Goal: Share content: Share content

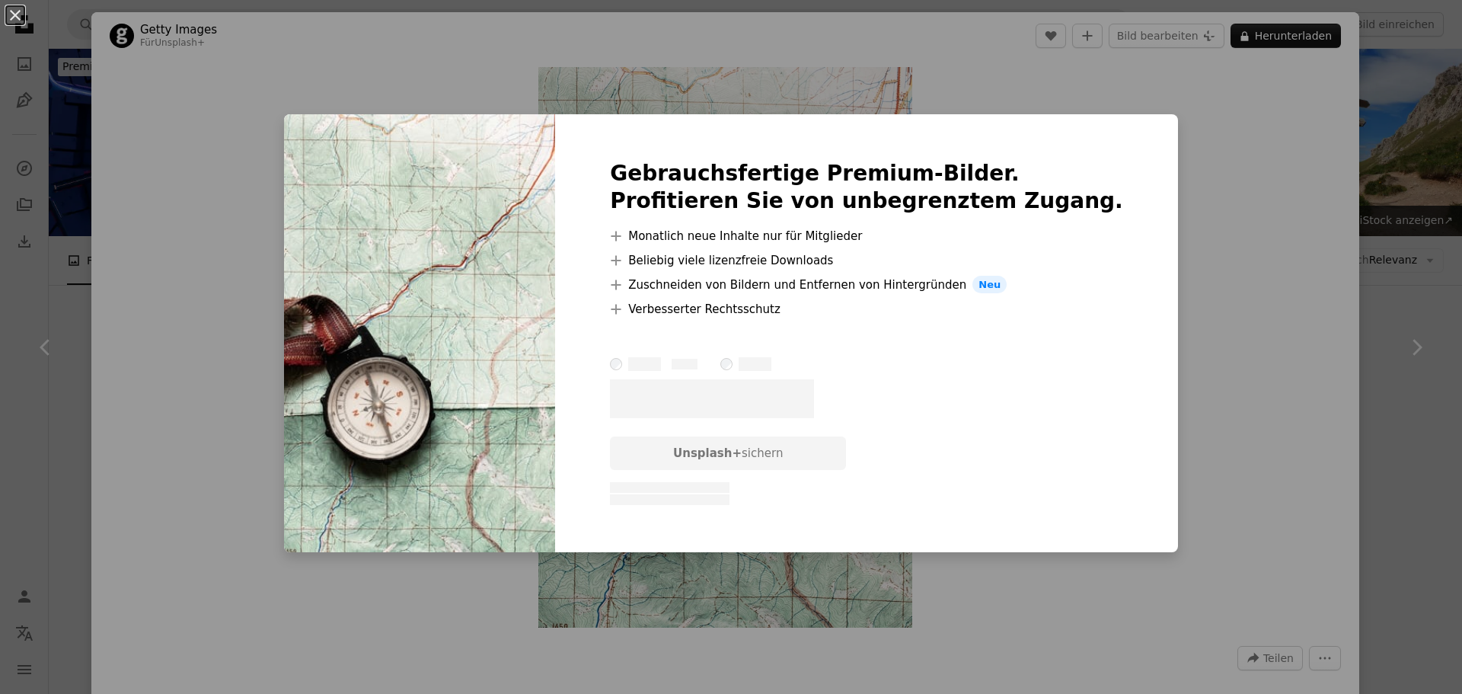
scroll to position [5408, 0]
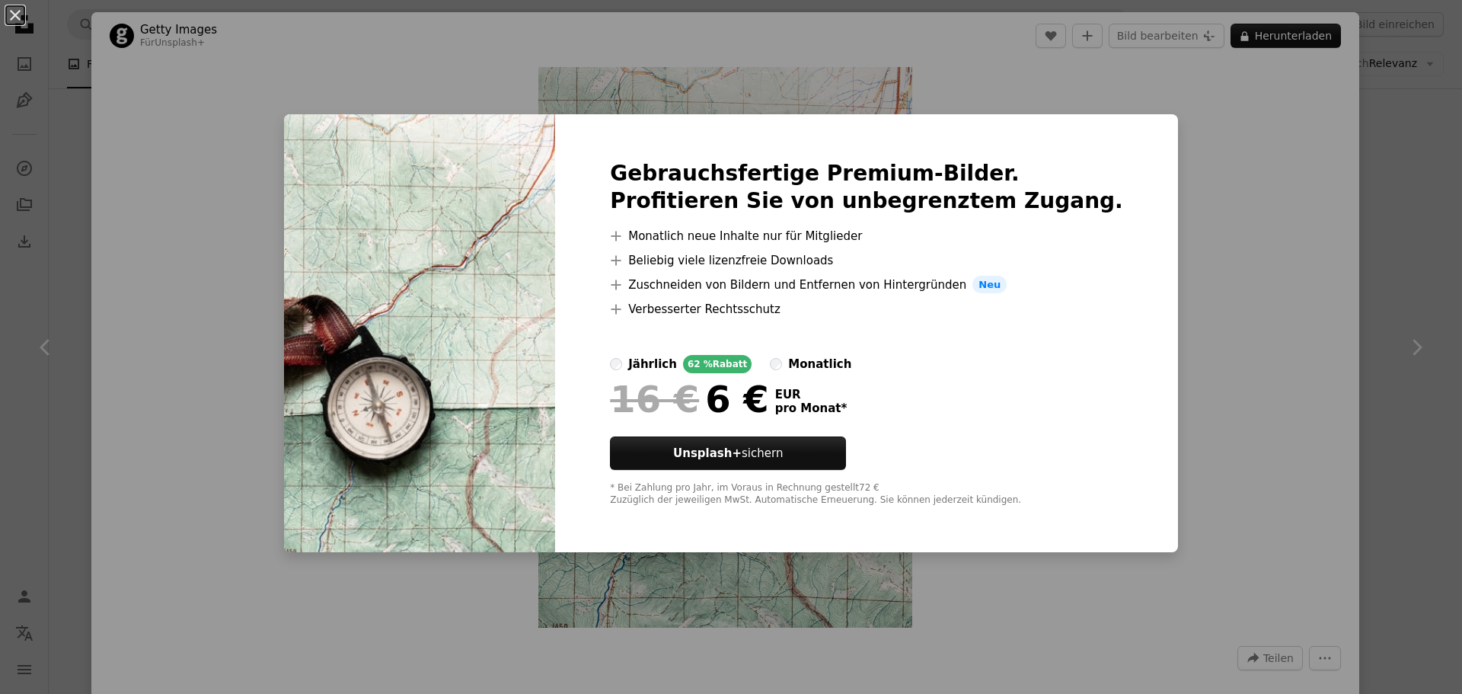
click at [1171, 299] on div "An X shape Gebrauchsfertige Premium-Bilder. Profitieren Sie von unbegrenztem Zu…" at bounding box center [731, 347] width 1462 height 694
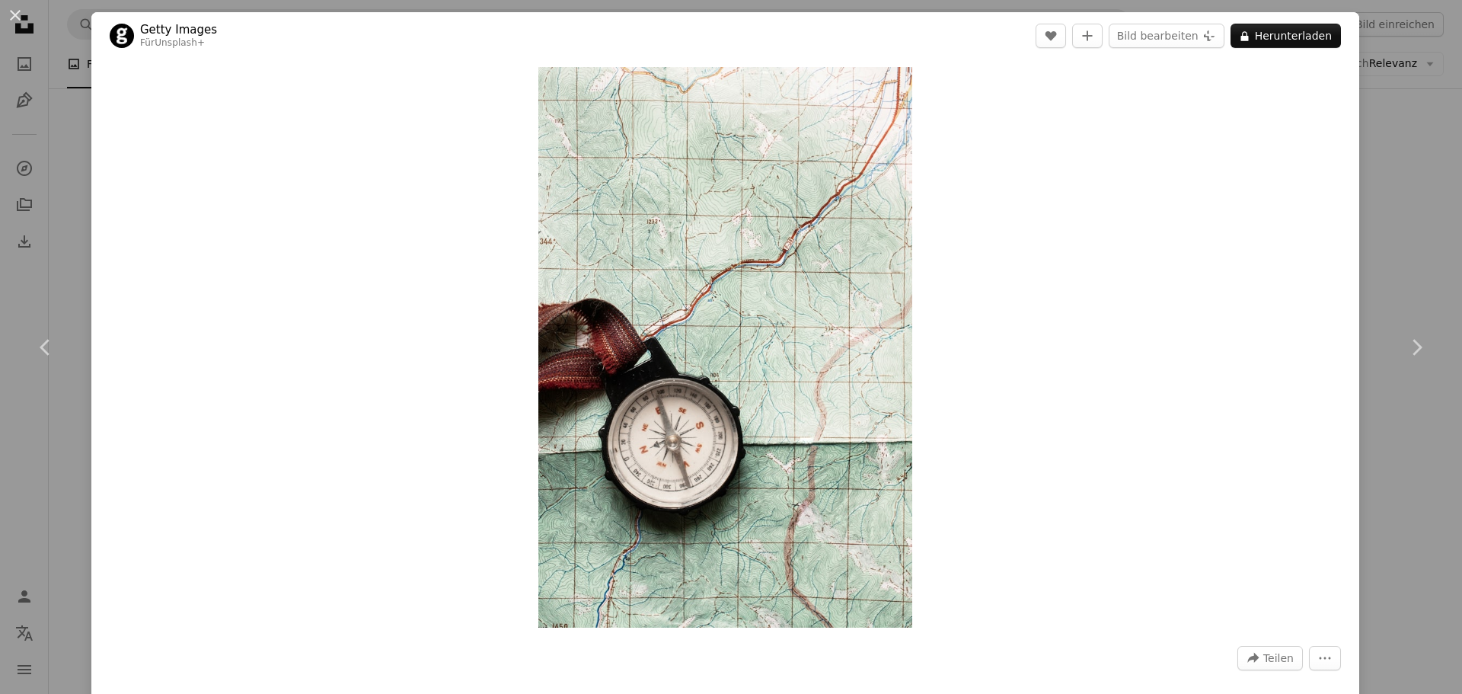
click at [1106, 340] on div "Zoom in" at bounding box center [725, 347] width 1268 height 576
drag, startPoint x: 1291, startPoint y: 19, endPoint x: 1294, endPoint y: 46, distance: 27.6
click at [1292, 27] on header "Getty Images Für Unsplash+ A heart A plus sign Bild bearbeiten Plus sign for Un…" at bounding box center [725, 35] width 1268 height 47
click at [1294, 40] on button "A lock Herunterladen" at bounding box center [1286, 36] width 110 height 24
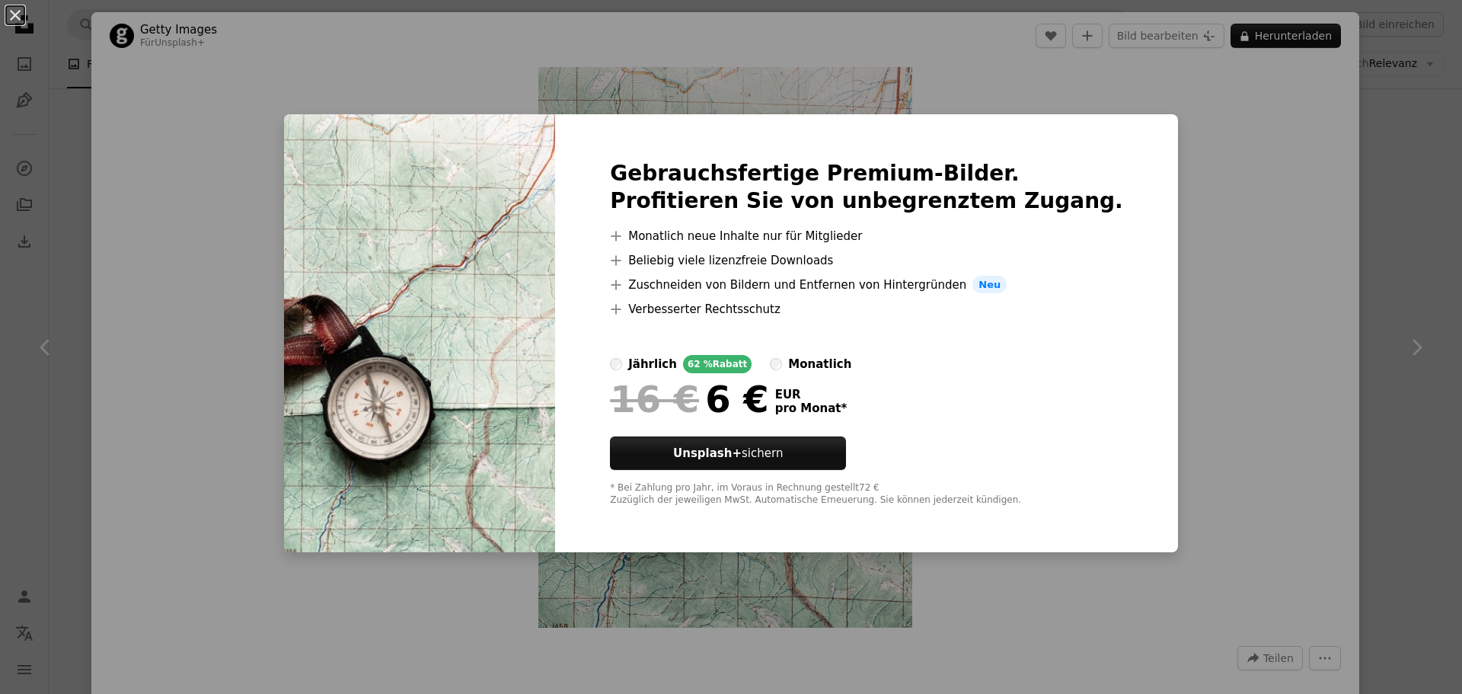
click at [1228, 343] on div "An X shape Gebrauchsfertige Premium-Bilder. Profitieren Sie von unbegrenztem Zu…" at bounding box center [731, 347] width 1462 height 694
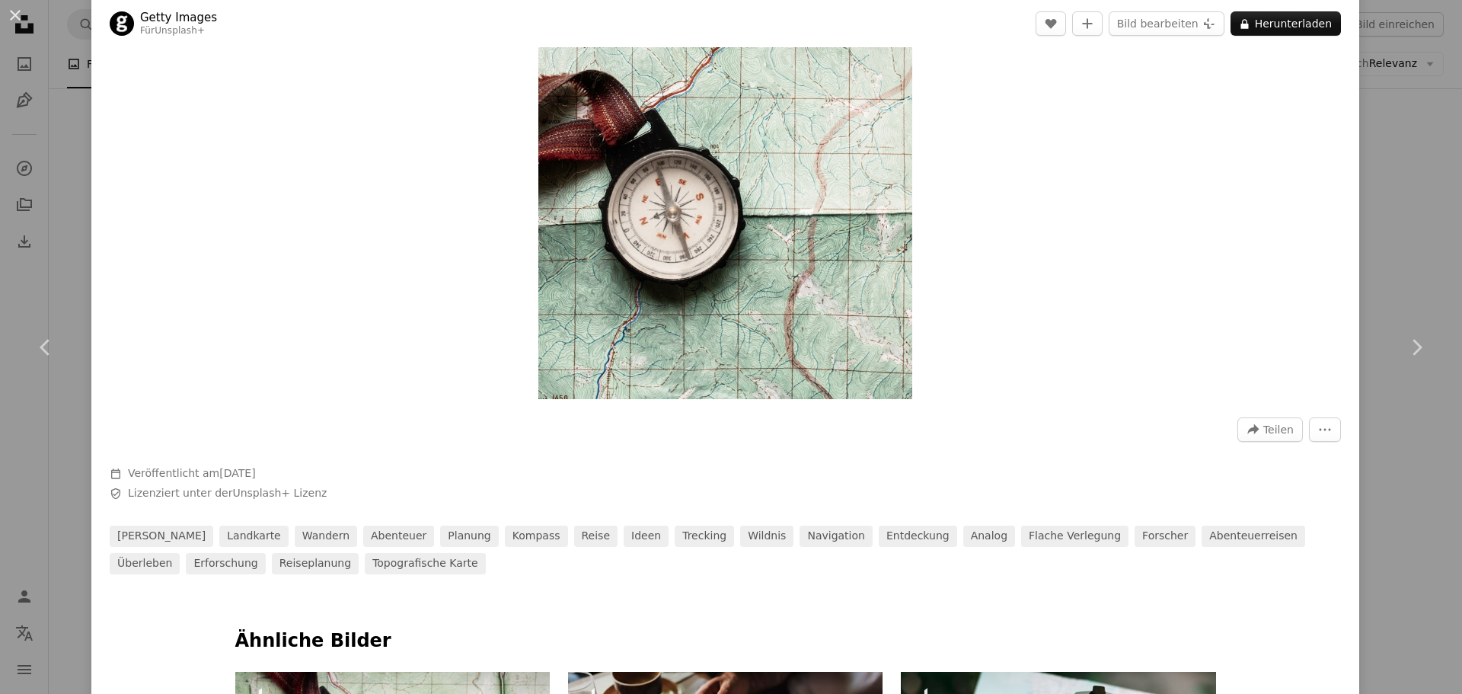
scroll to position [305, 0]
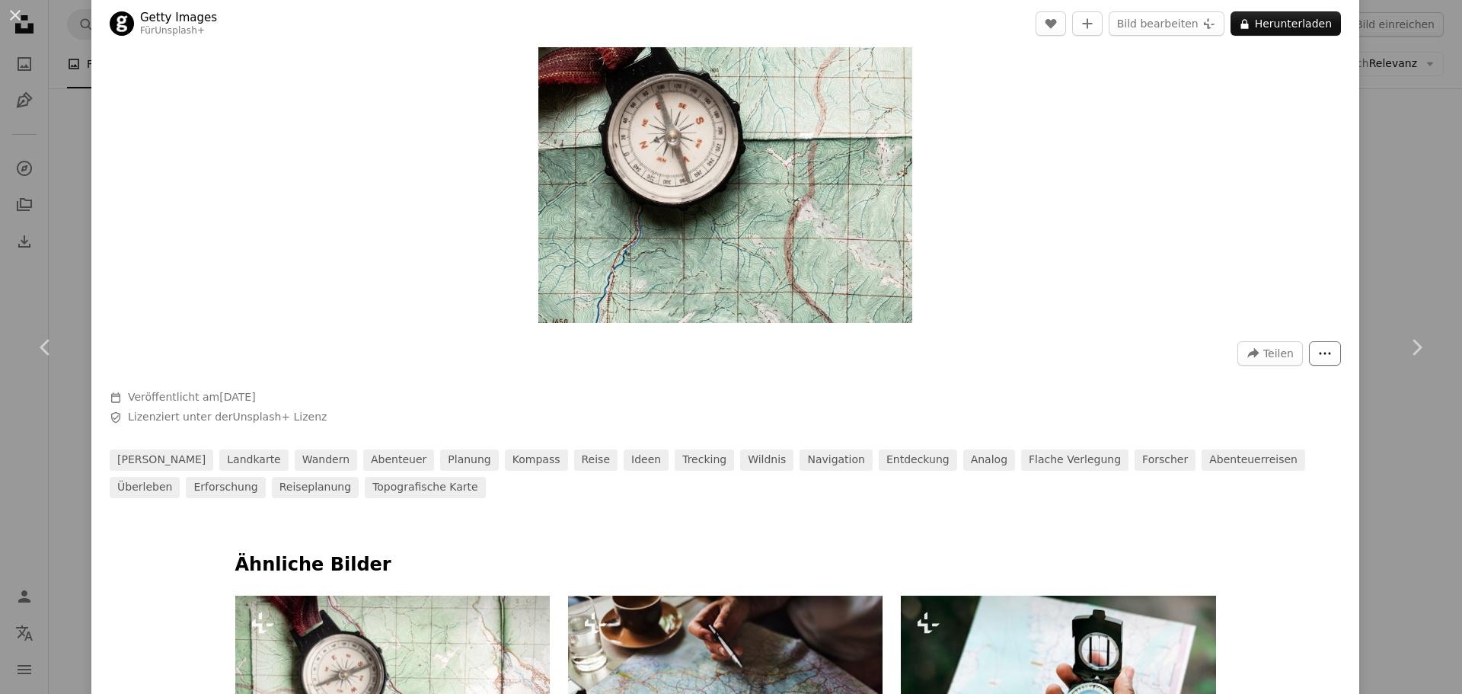
drag, startPoint x: 1313, startPoint y: 375, endPoint x: 1312, endPoint y: 359, distance: 16.1
click at [1313, 372] on div at bounding box center [726, 378] width 1232 height 24
click at [1318, 356] on icon "More Actions" at bounding box center [1325, 354] width 14 height 14
click at [1093, 379] on dialog "An X shape Chevron left Chevron right Getty Images Für Unsplash+ A heart A plus…" at bounding box center [731, 347] width 1462 height 694
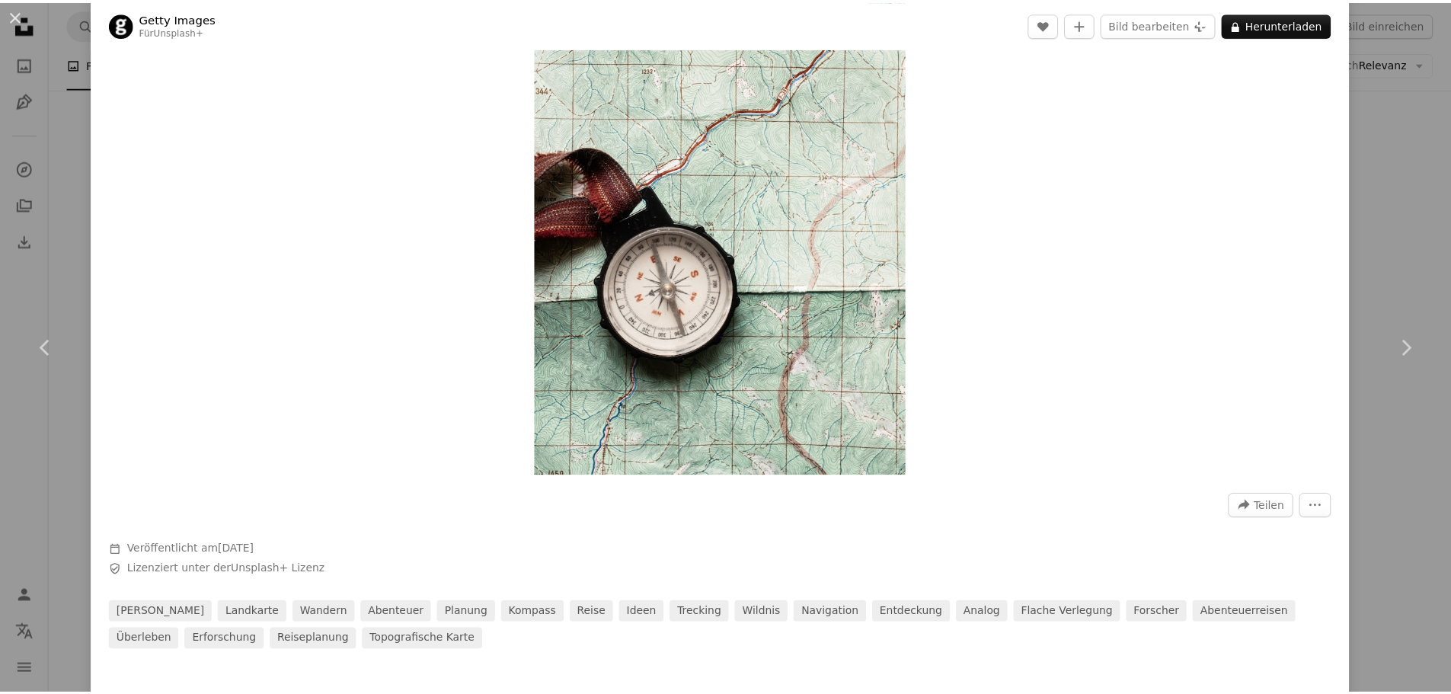
scroll to position [0, 0]
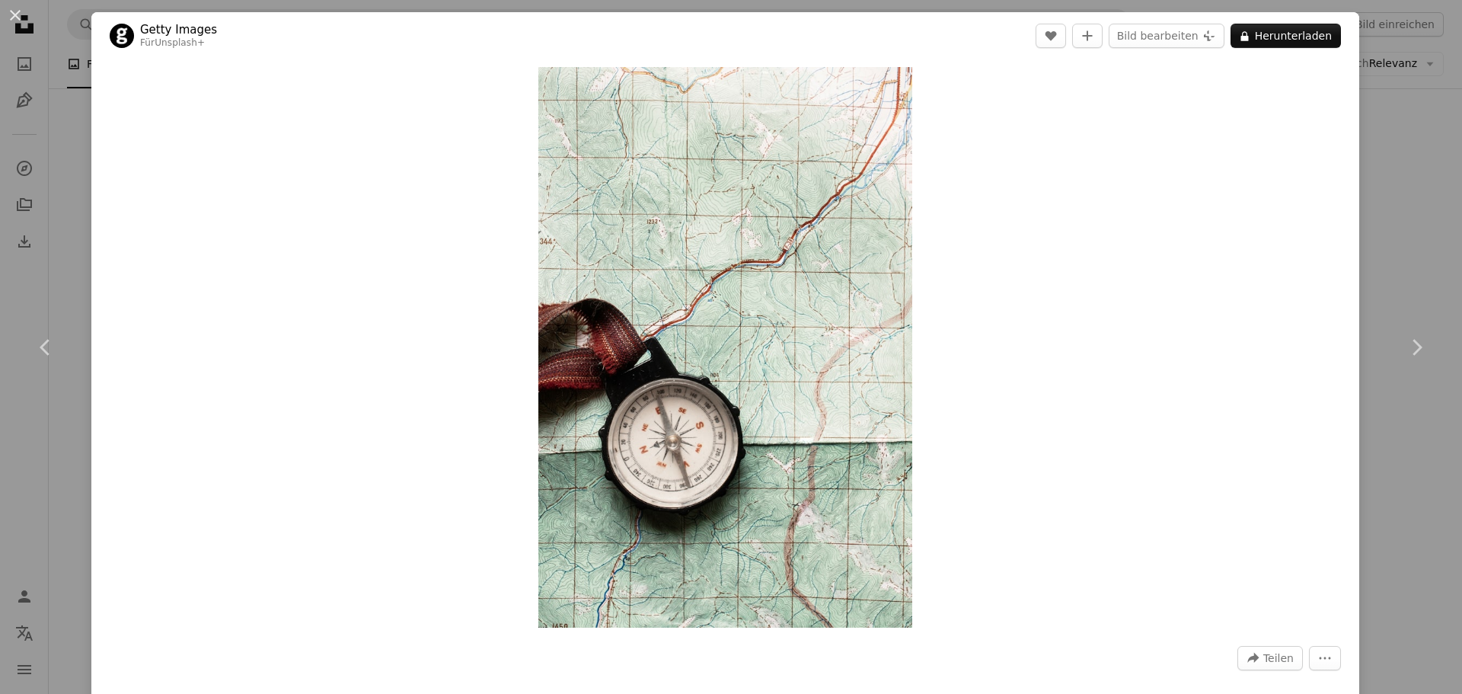
drag, startPoint x: 219, startPoint y: 505, endPoint x: 256, endPoint y: 494, distance: 38.8
click at [219, 503] on div "Zoom in" at bounding box center [725, 347] width 1268 height 576
click at [1388, 184] on div "An X shape Chevron left Chevron right Getty Images Für Unsplash+ A heart A plus…" at bounding box center [731, 347] width 1462 height 694
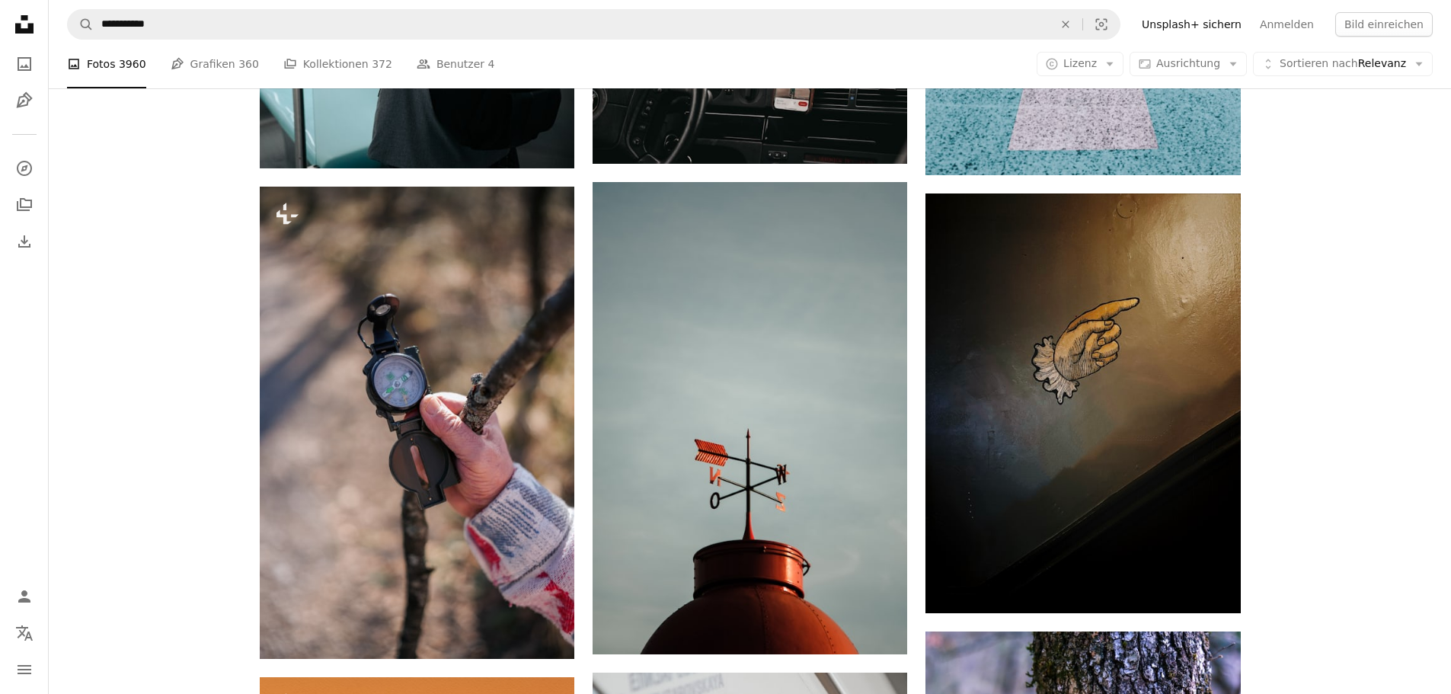
scroll to position [3199, 0]
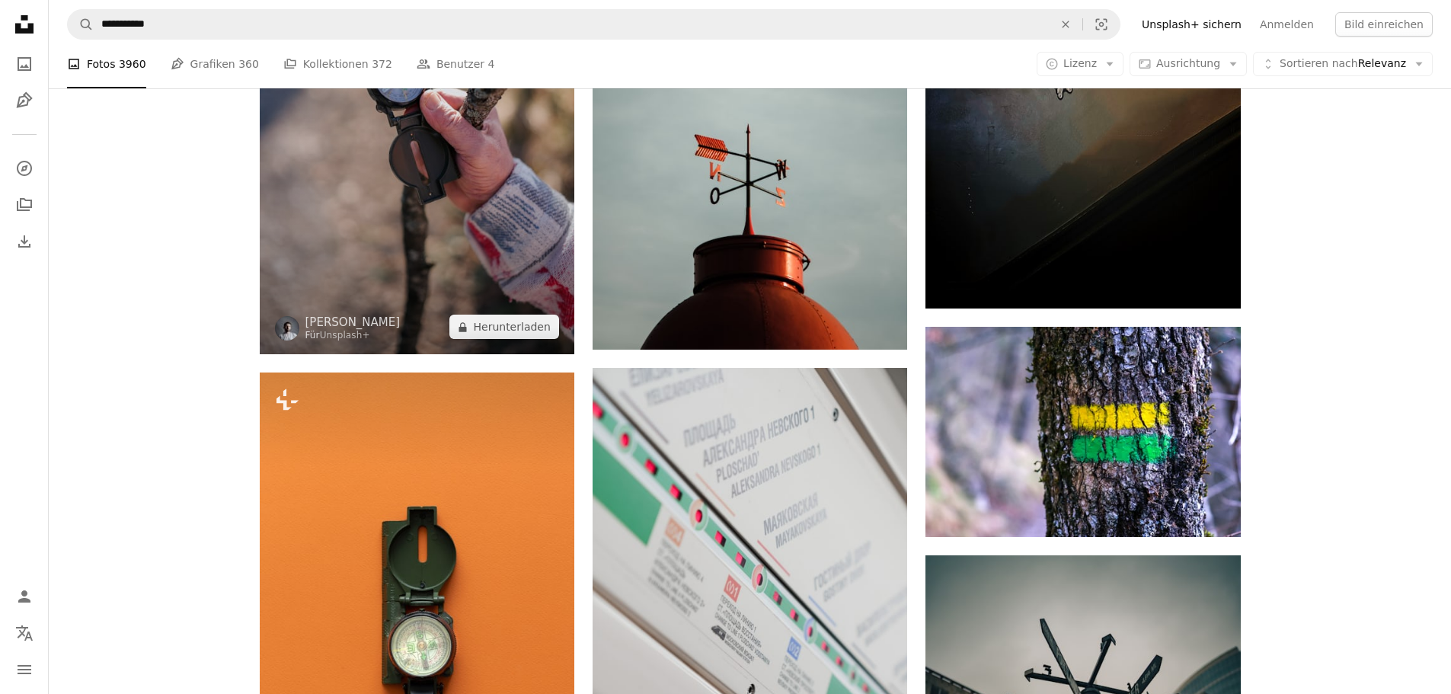
click at [400, 222] on img at bounding box center [417, 118] width 315 height 472
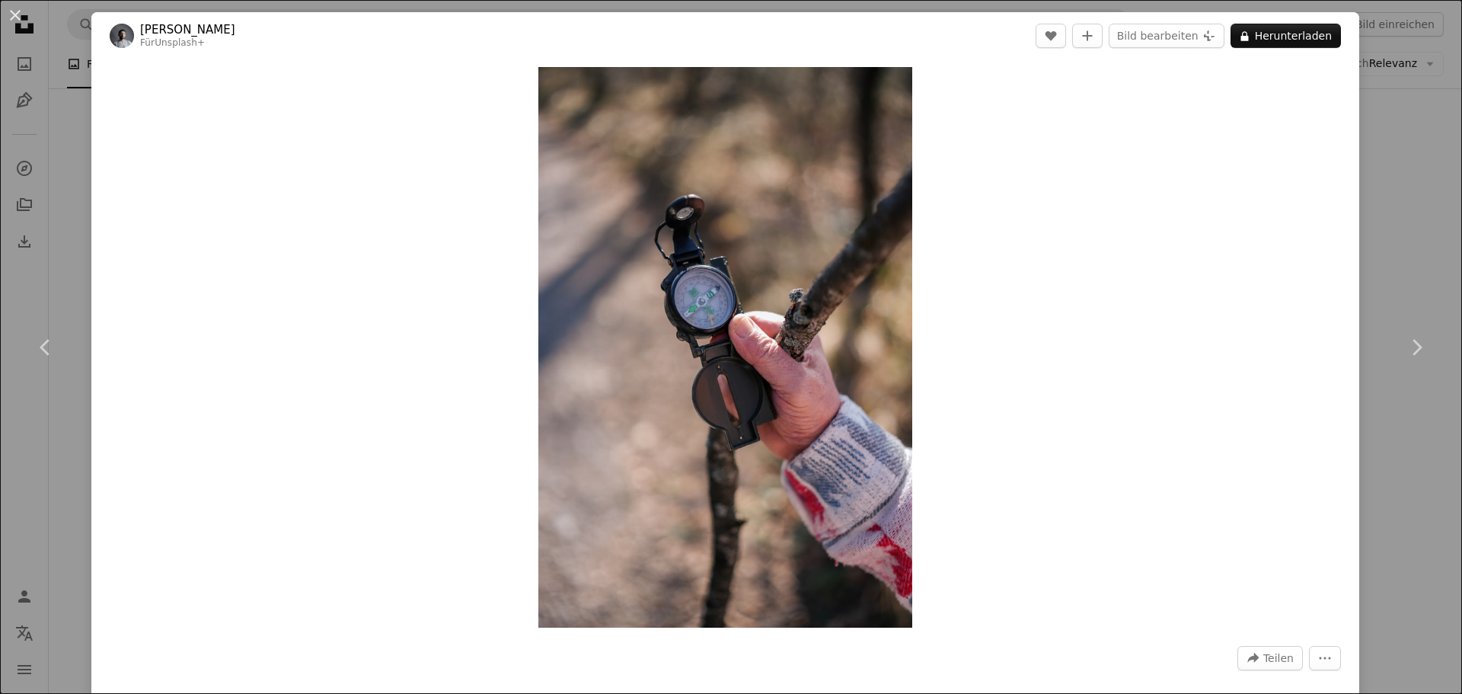
click at [1376, 174] on div "An X shape Chevron left Chevron right Yunus Tuğ Für Unsplash+ A heart A plus si…" at bounding box center [731, 347] width 1462 height 694
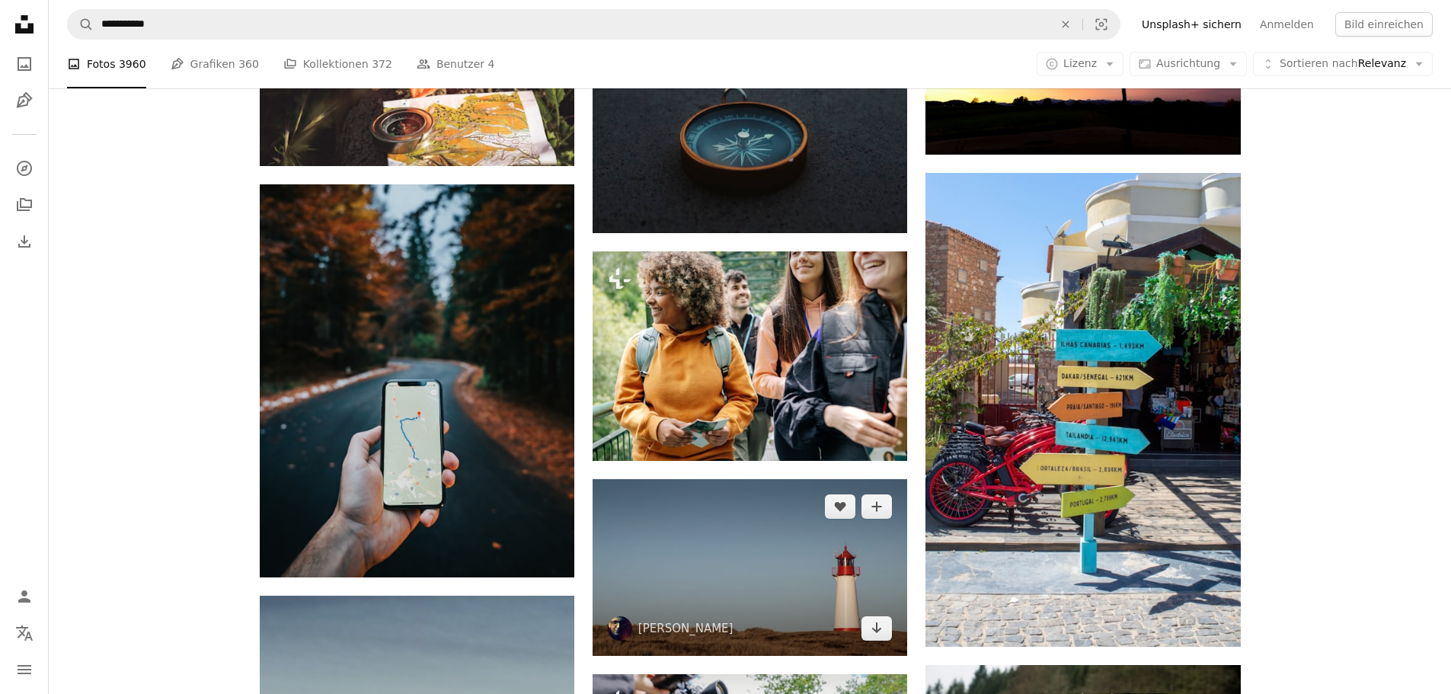
scroll to position [533, 0]
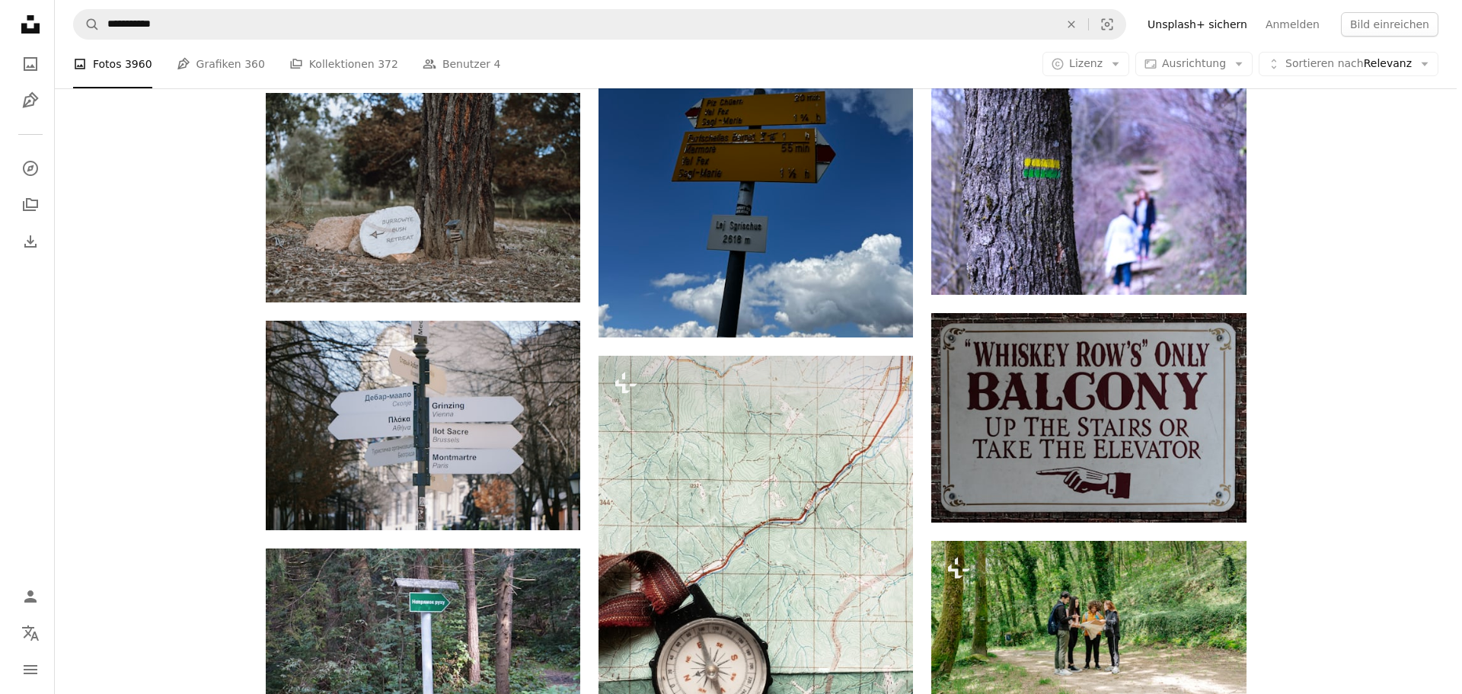
scroll to position [5712, 0]
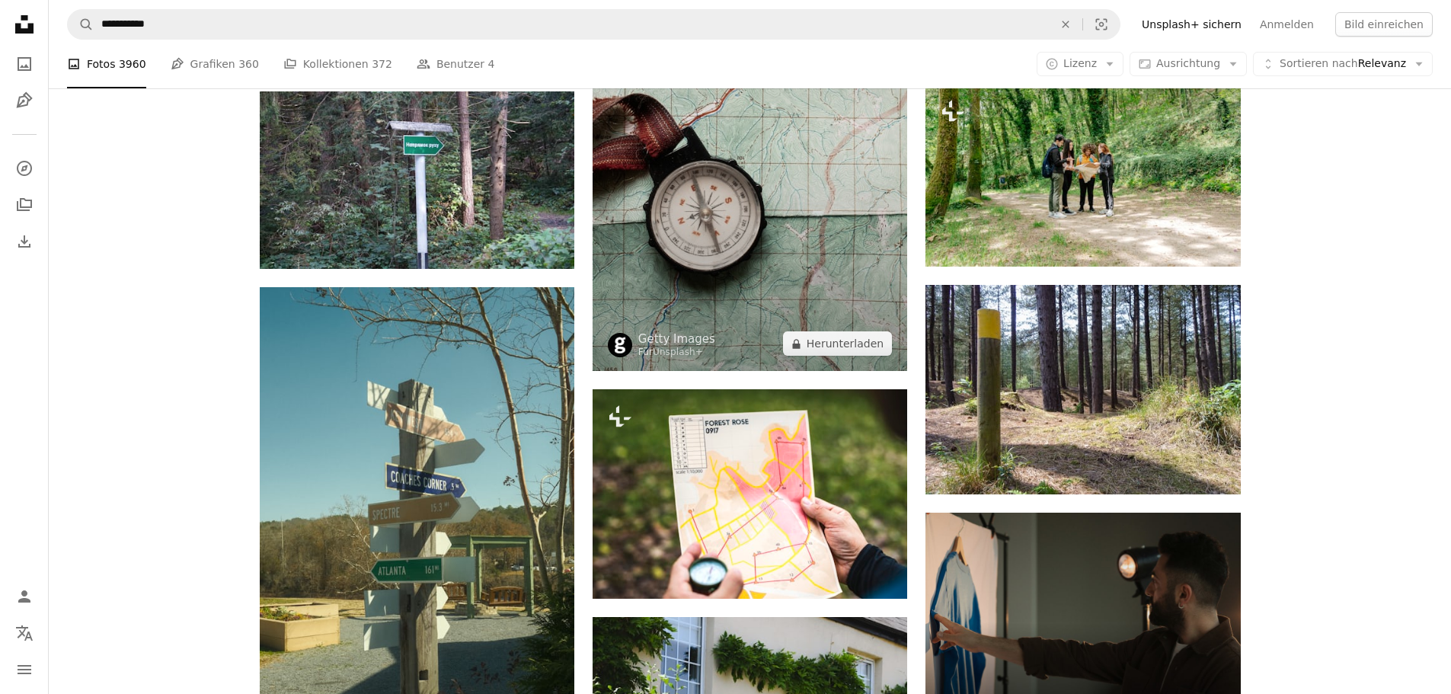
click at [762, 239] on img at bounding box center [750, 135] width 315 height 472
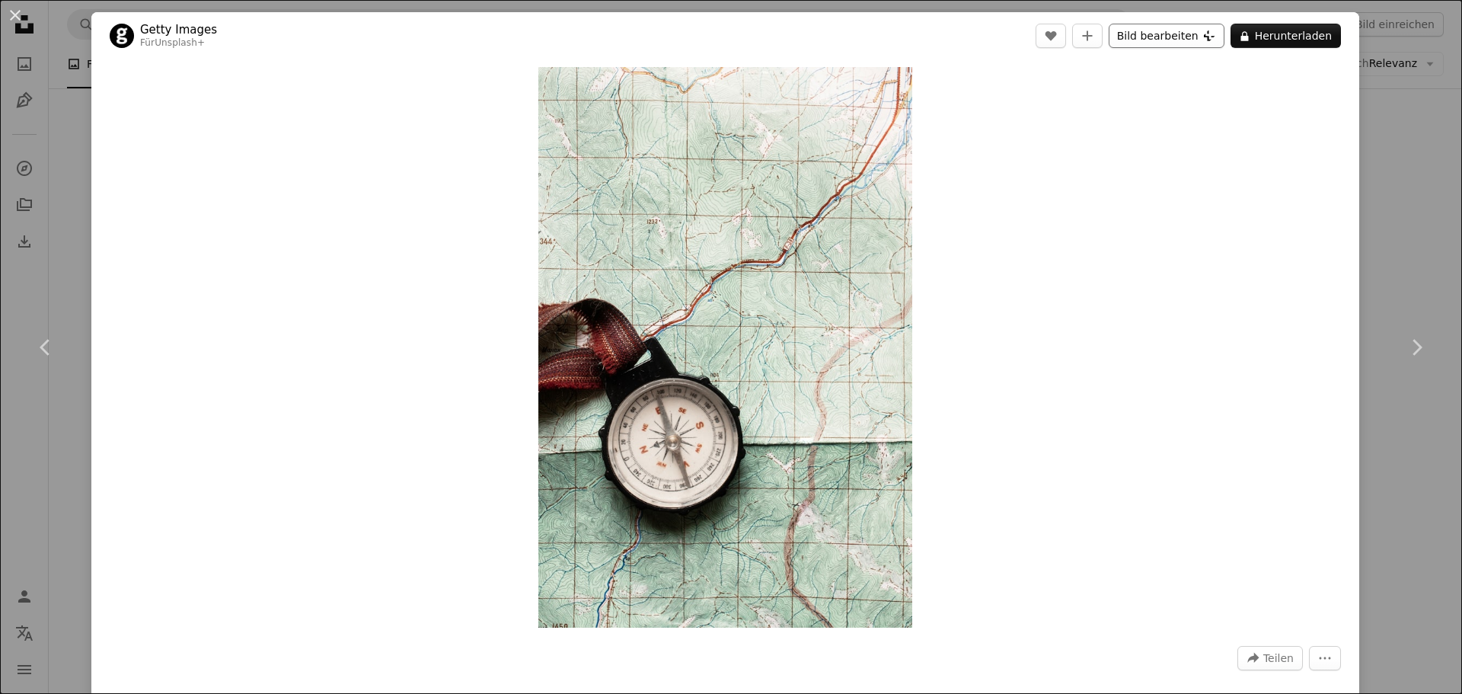
click at [1191, 44] on button "Bild bearbeiten Plus sign for Unsplash+" at bounding box center [1167, 36] width 116 height 24
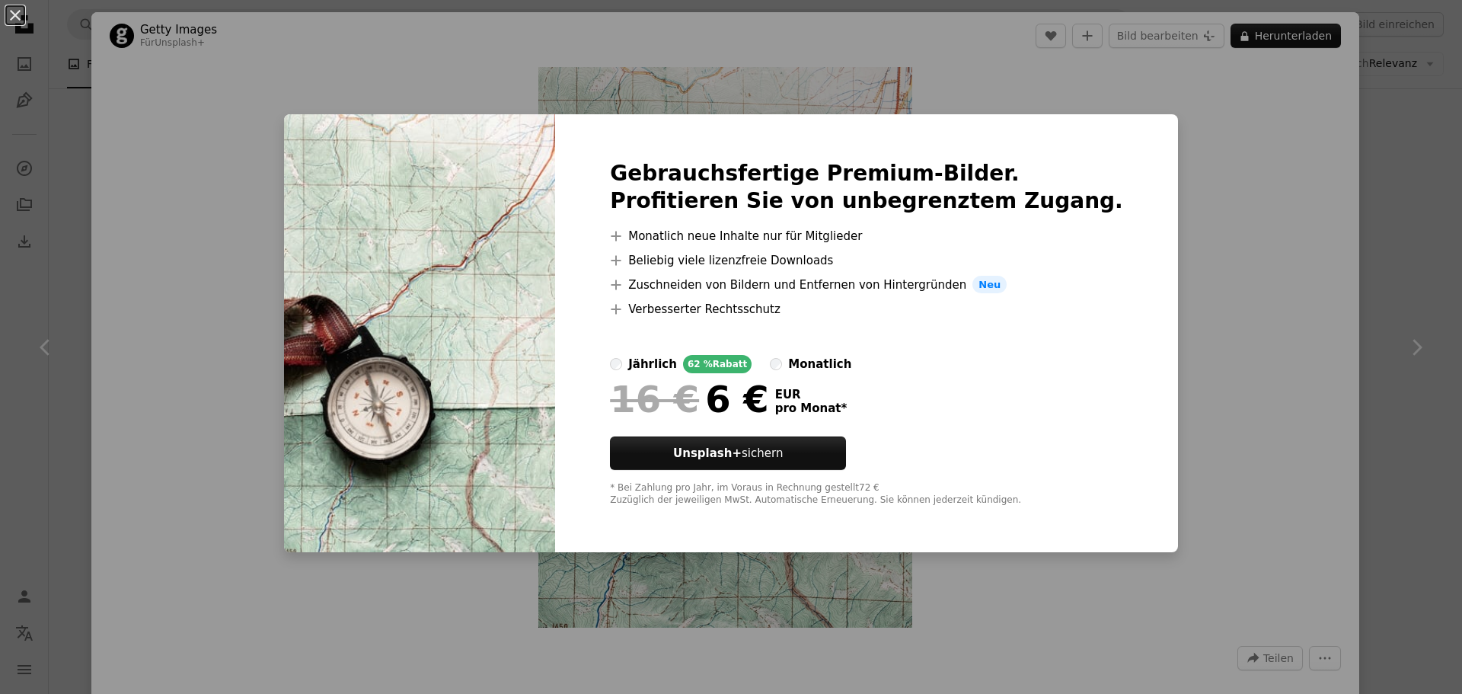
click at [1162, 383] on div "An X shape Gebrauchsfertige Premium-Bilder. Profitieren Sie von unbegrenztem Zu…" at bounding box center [731, 347] width 1462 height 694
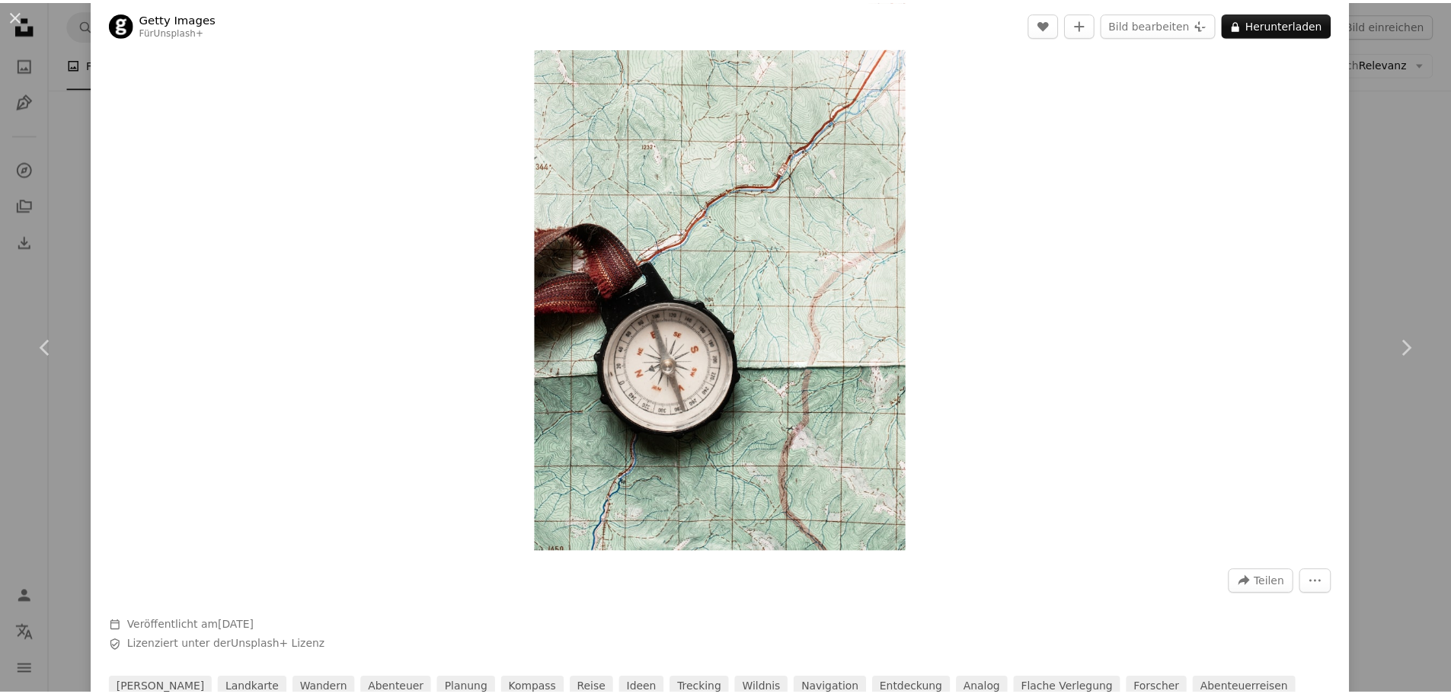
scroll to position [152, 0]
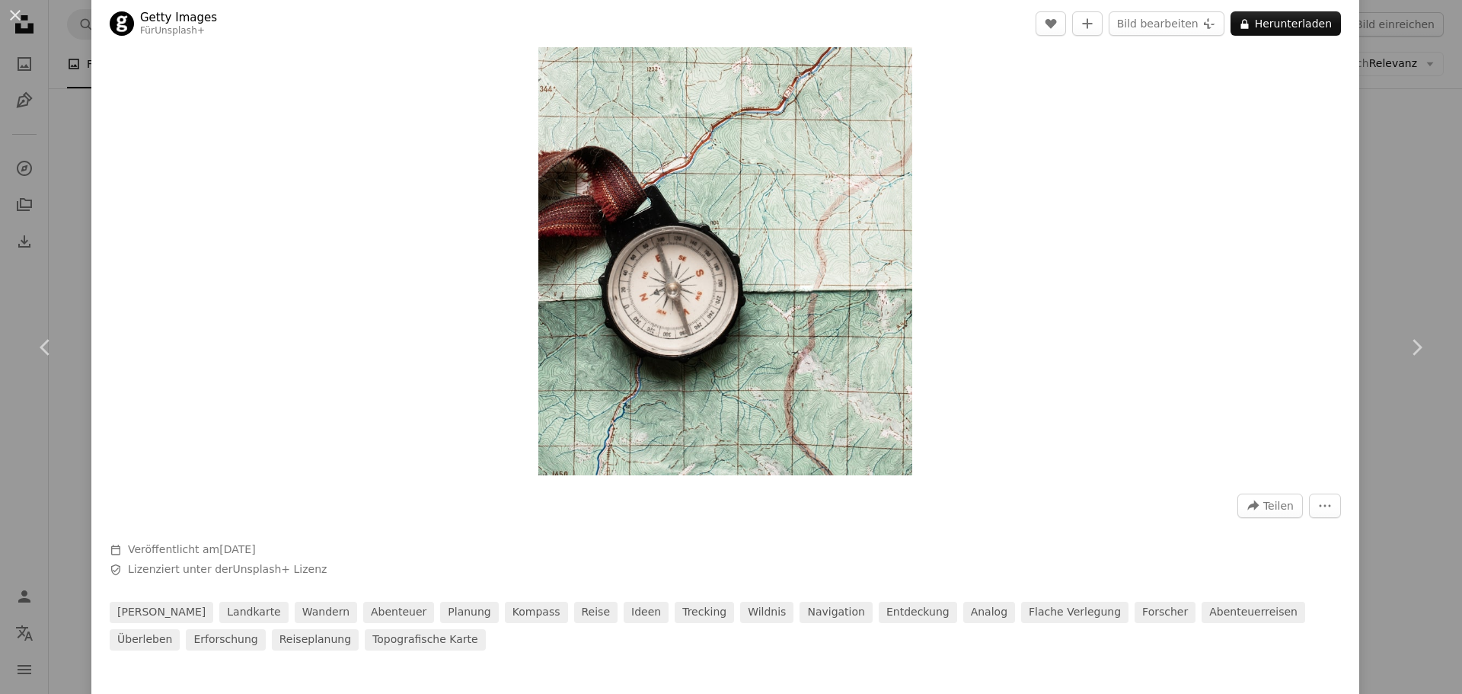
click at [1262, 585] on div at bounding box center [726, 589] width 1232 height 24
click at [1269, 581] on div at bounding box center [726, 589] width 1232 height 24
click at [1252, 581] on div at bounding box center [726, 589] width 1232 height 24
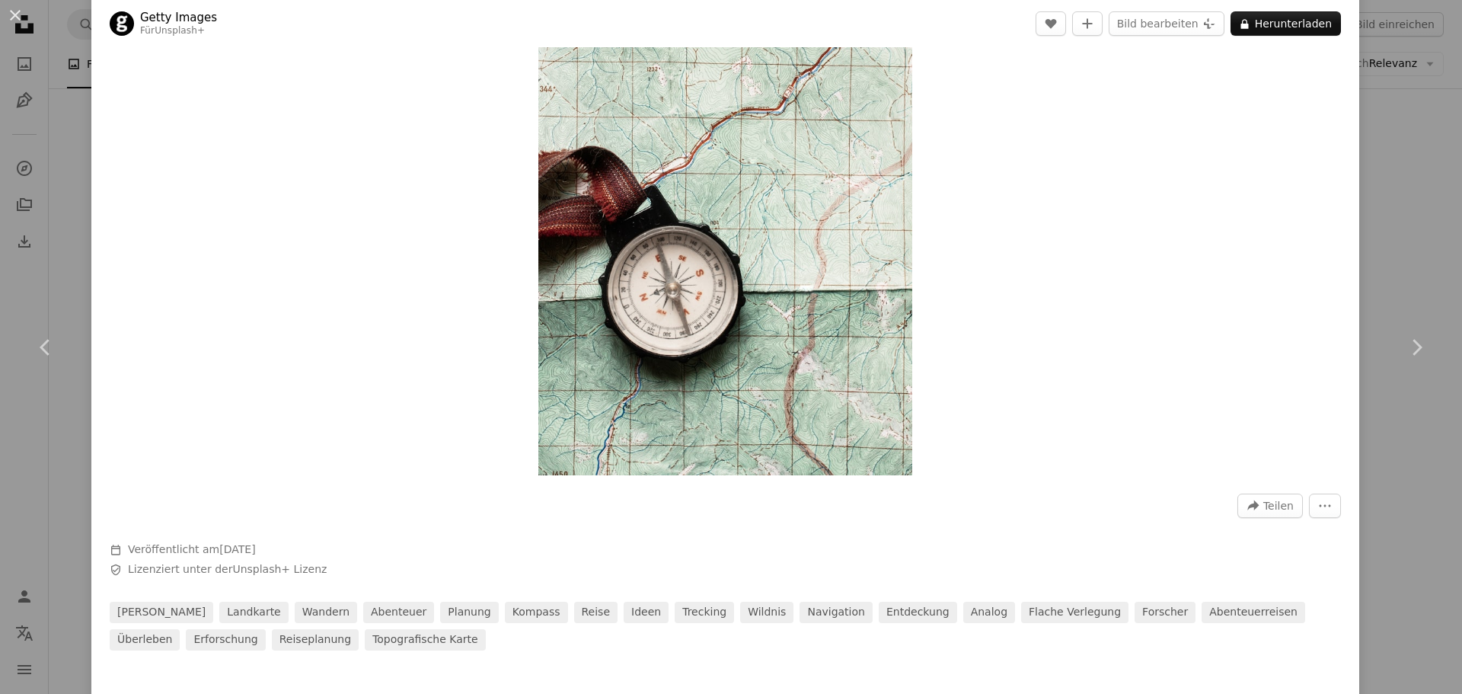
click at [1252, 581] on div at bounding box center [726, 589] width 1232 height 24
click at [1270, 500] on span "Teilen" at bounding box center [1279, 505] width 30 height 23
click at [1256, 474] on div "A URL sharing icon (chains) Link kopieren" at bounding box center [1223, 467] width 125 height 27
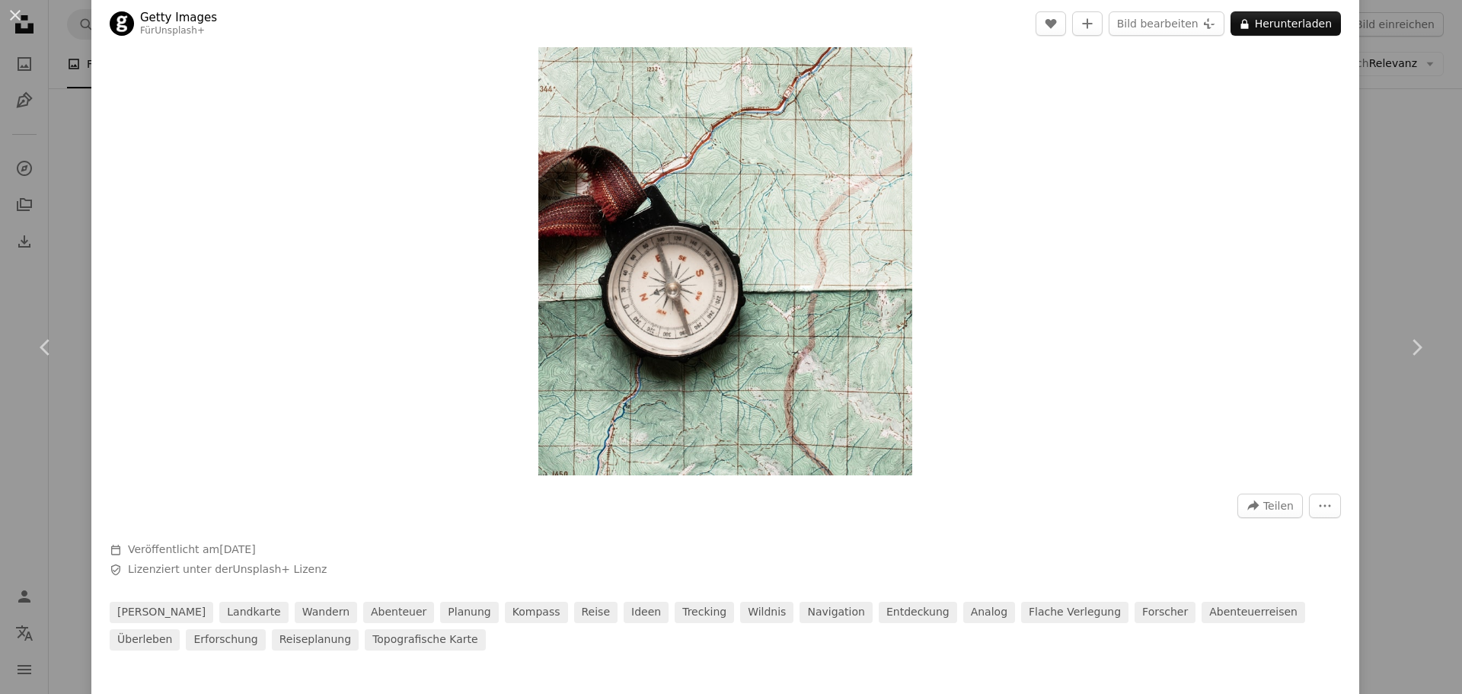
click at [1401, 267] on div "An X shape Chevron left Chevron right Getty Images Für Unsplash+ A heart A plus…" at bounding box center [731, 347] width 1462 height 694
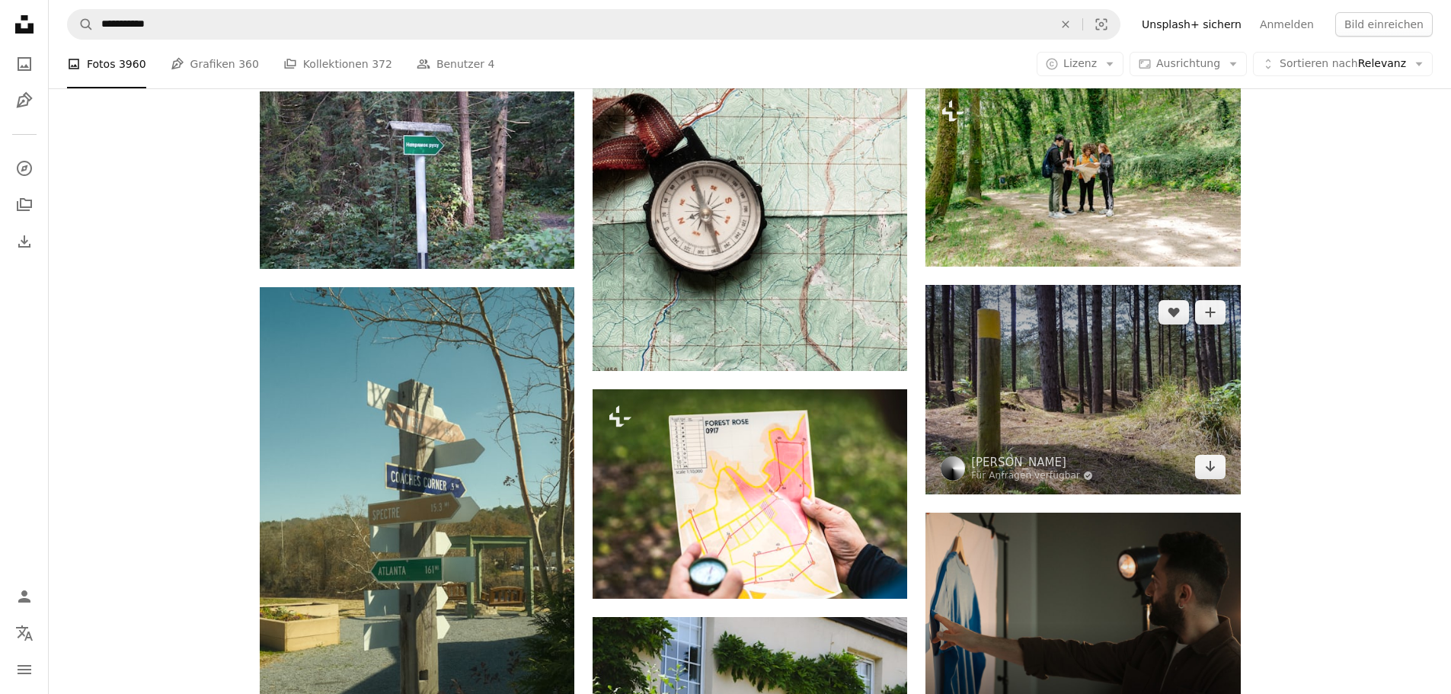
scroll to position [5560, 0]
